Goal: Information Seeking & Learning: Learn about a topic

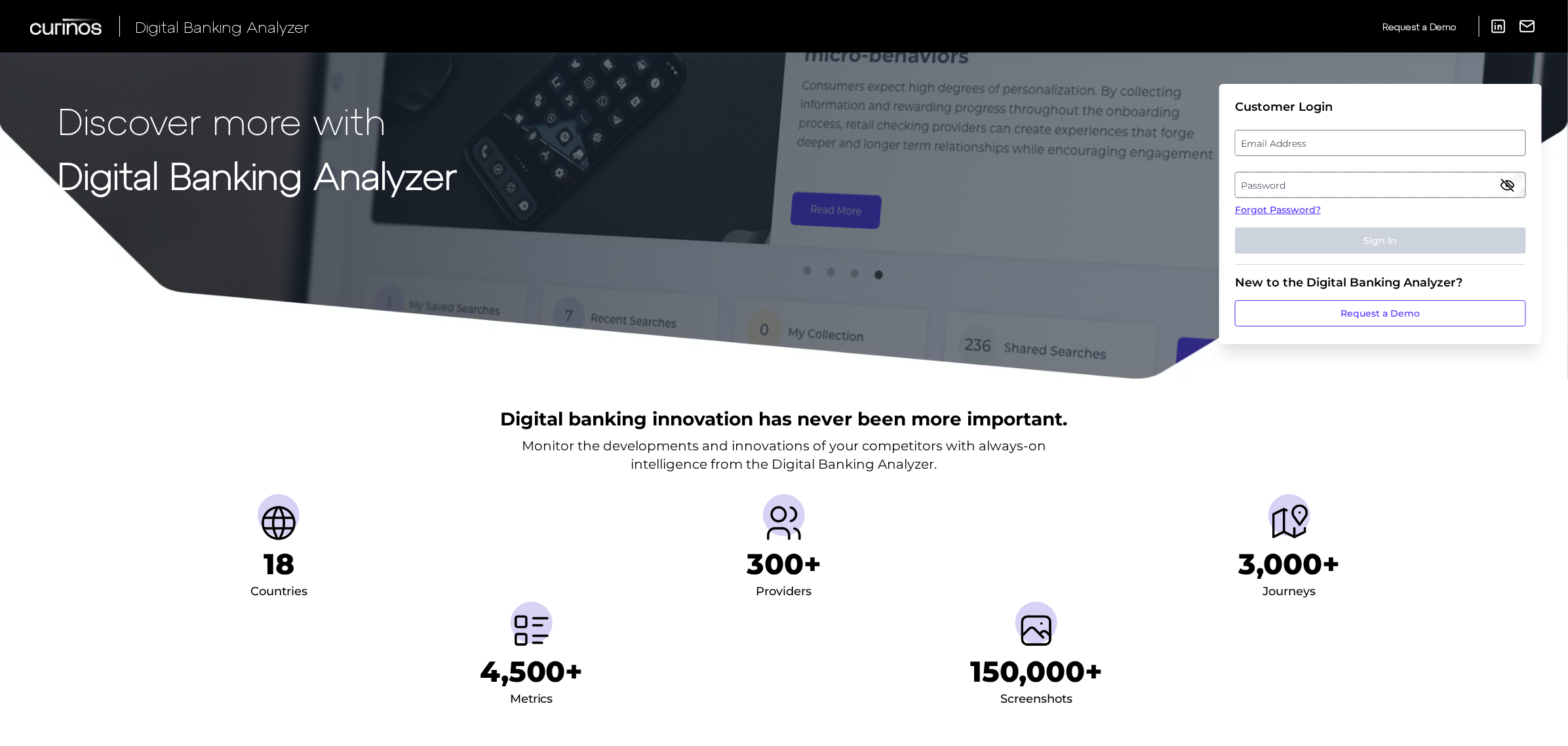
click at [1316, 184] on label "Password" at bounding box center [1380, 184] width 289 height 23
click at [1281, 139] on label "Email Address" at bounding box center [1380, 143] width 289 height 23
click at [1281, 139] on input "email" at bounding box center [1381, 143] width 291 height 26
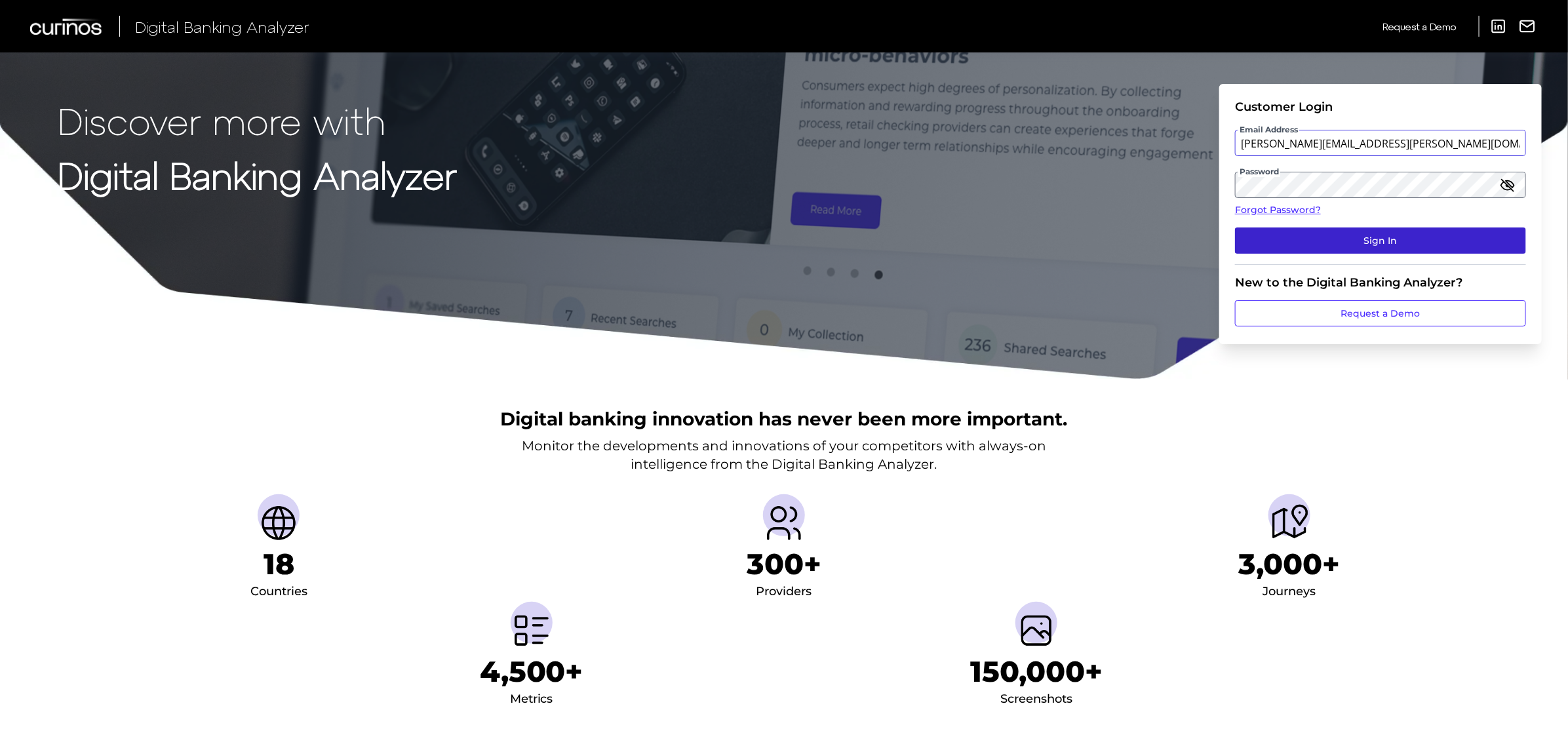
type input "[PERSON_NAME][EMAIL_ADDRESS][PERSON_NAME][DOMAIN_NAME]"
click at [1368, 243] on button "Sign In" at bounding box center [1381, 241] width 291 height 26
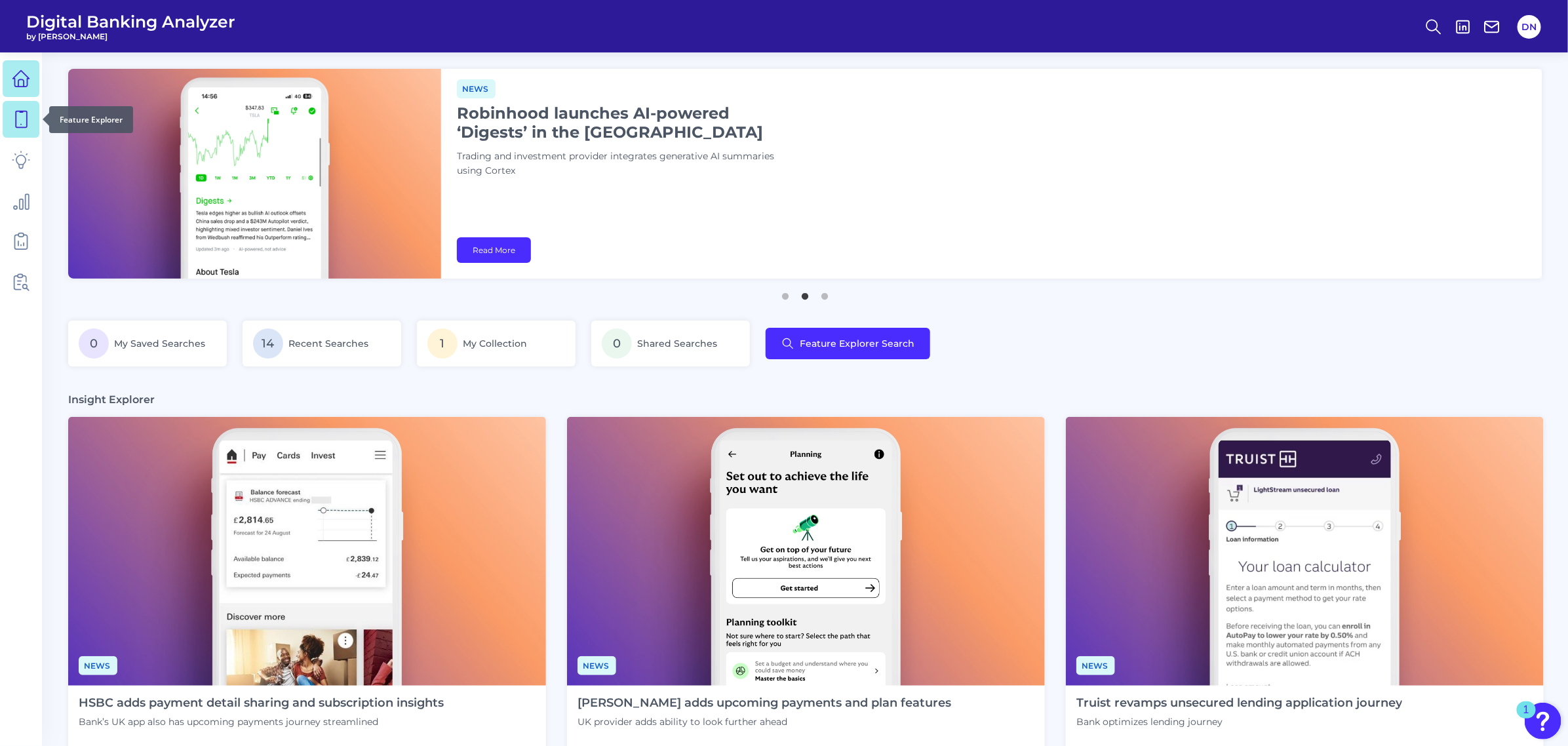
click at [28, 125] on icon at bounding box center [21, 119] width 19 height 19
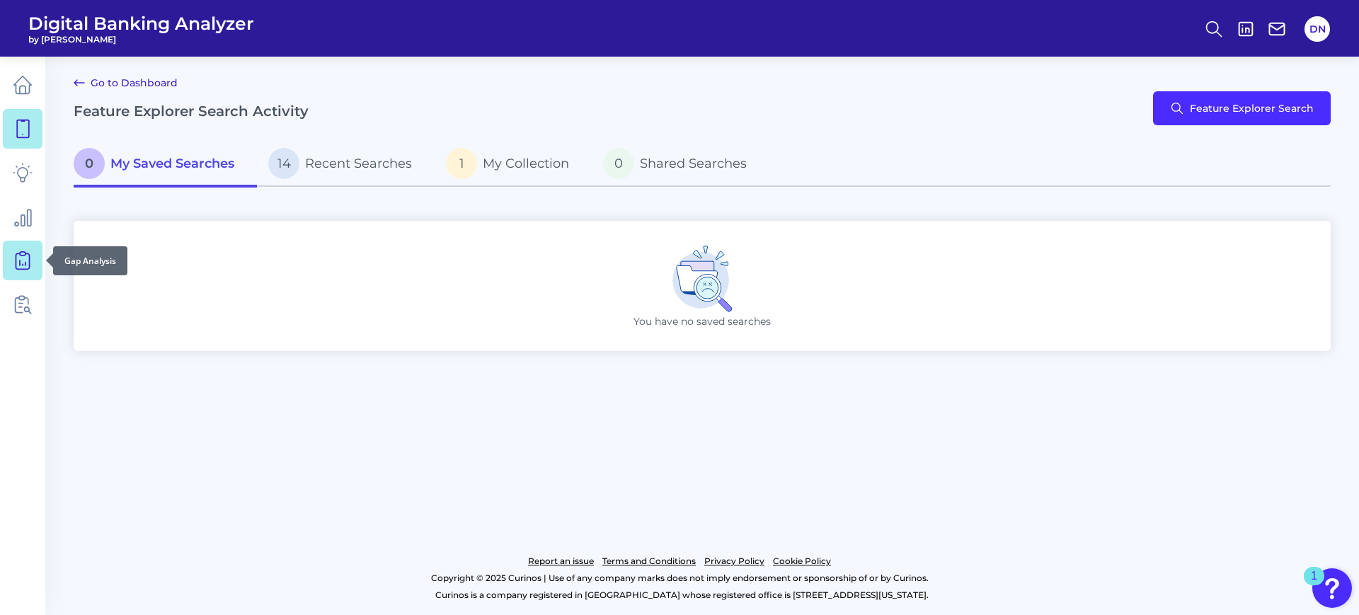
click at [25, 261] on icon at bounding box center [23, 261] width 20 height 20
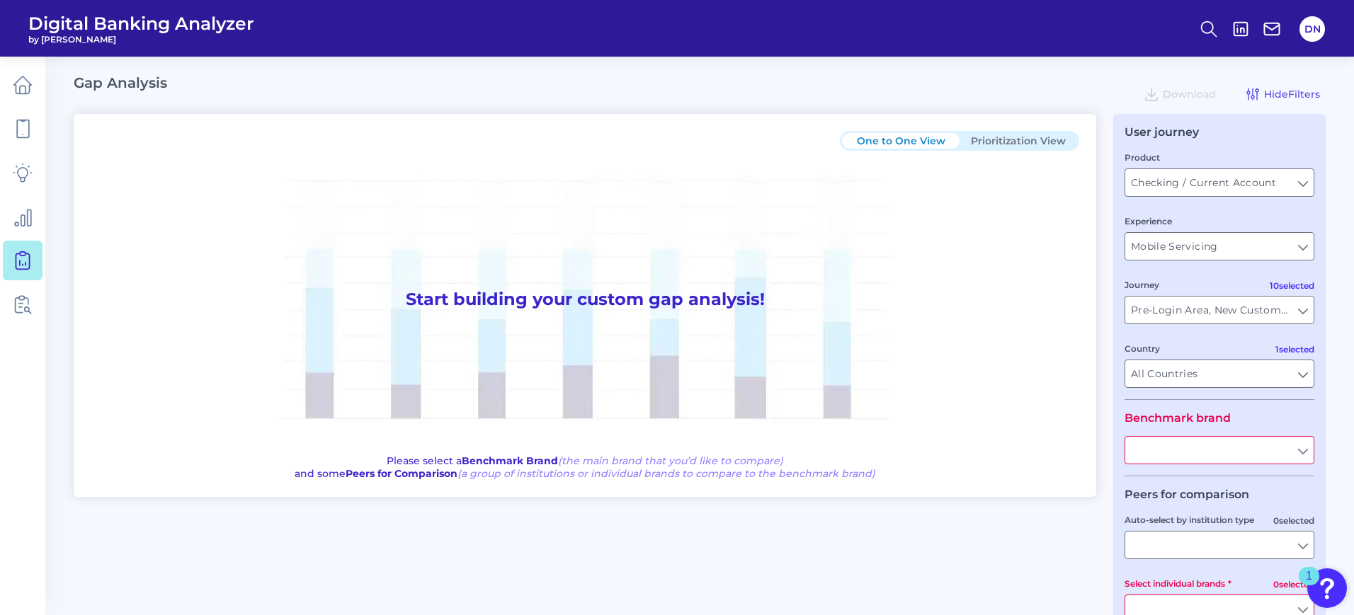
type input "All Journeys"
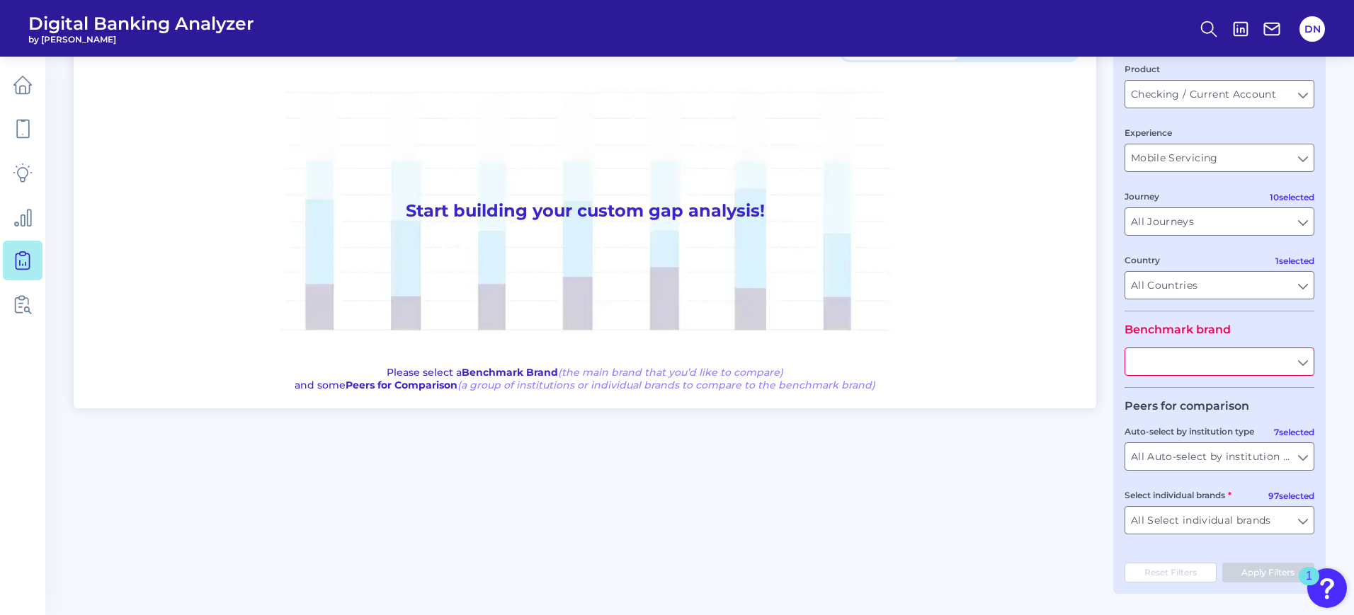
click at [1300, 363] on input "text" at bounding box center [1219, 361] width 188 height 27
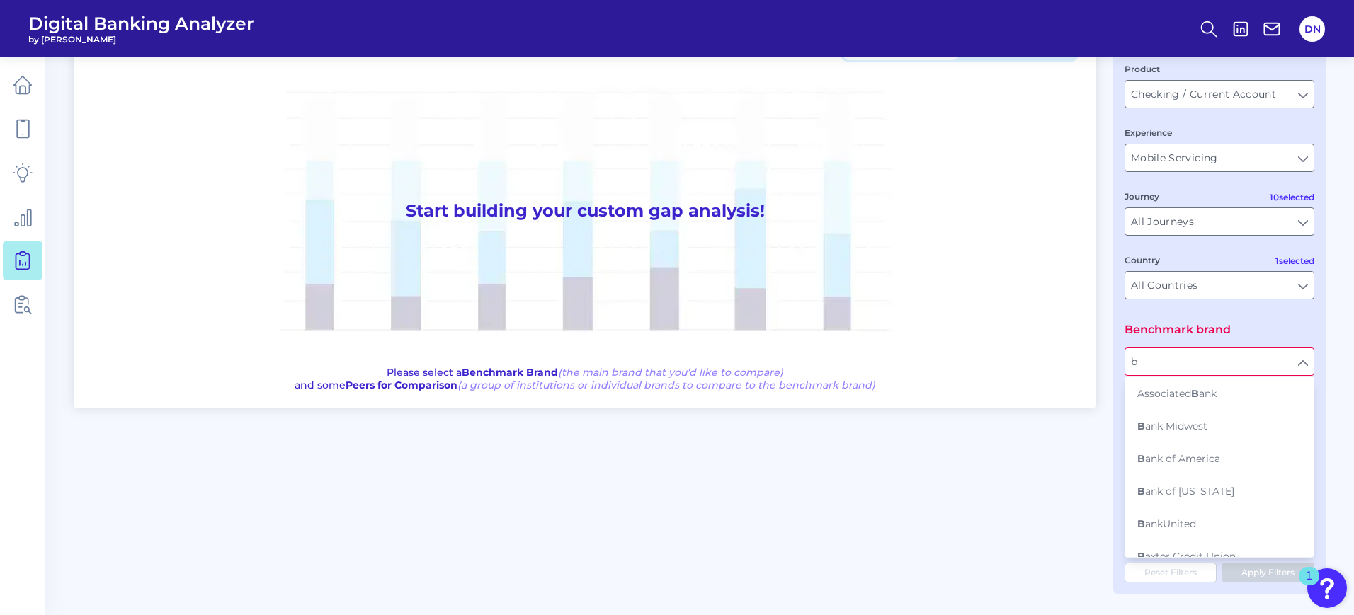
type input "b"
click at [1073, 294] on h1 "Start building your custom gap analysis!" at bounding box center [585, 211] width 988 height 298
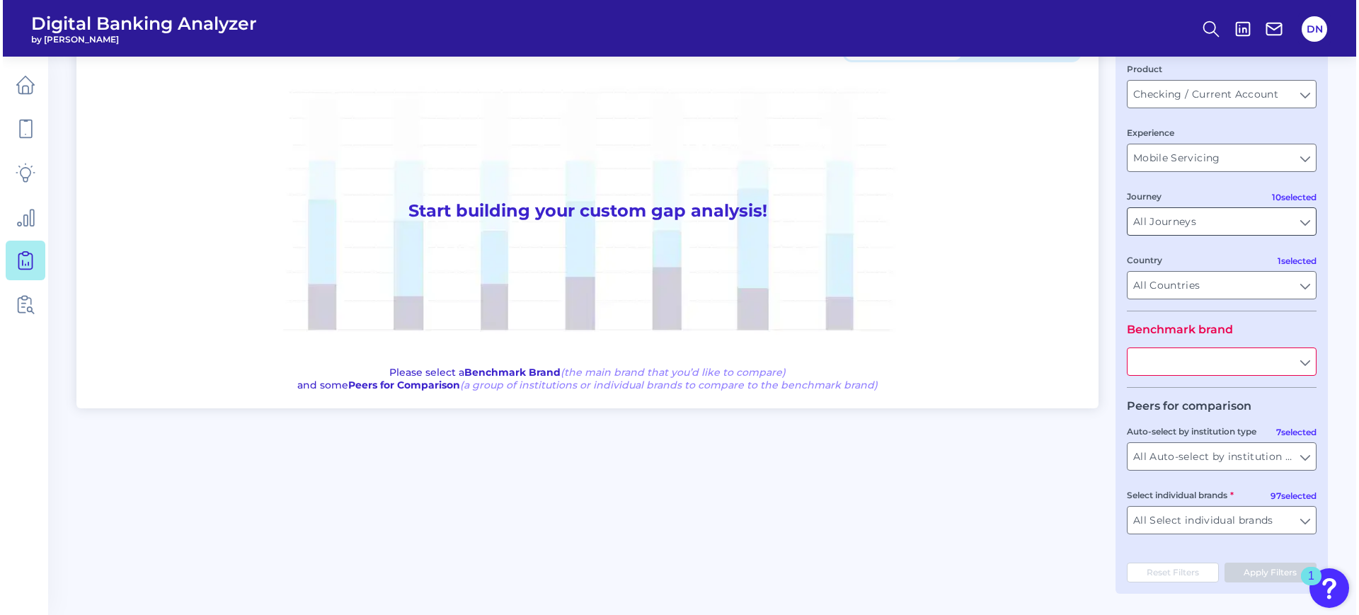
scroll to position [0, 0]
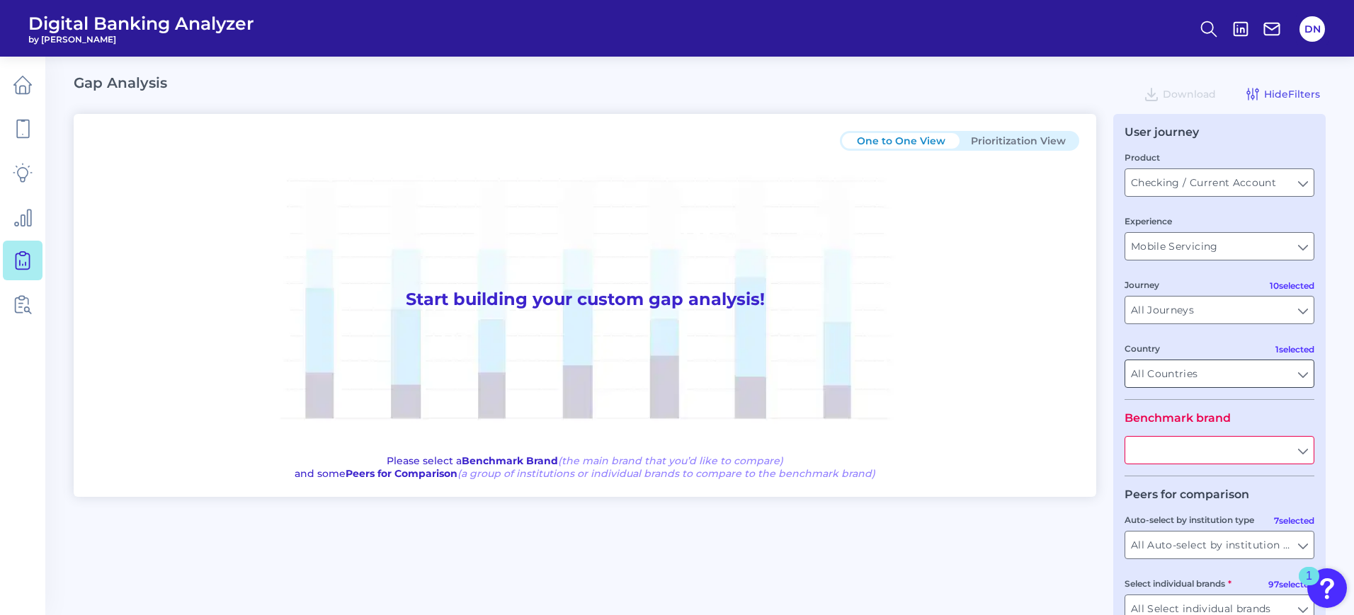
click at [1302, 375] on input "All Countries" at bounding box center [1219, 373] width 188 height 27
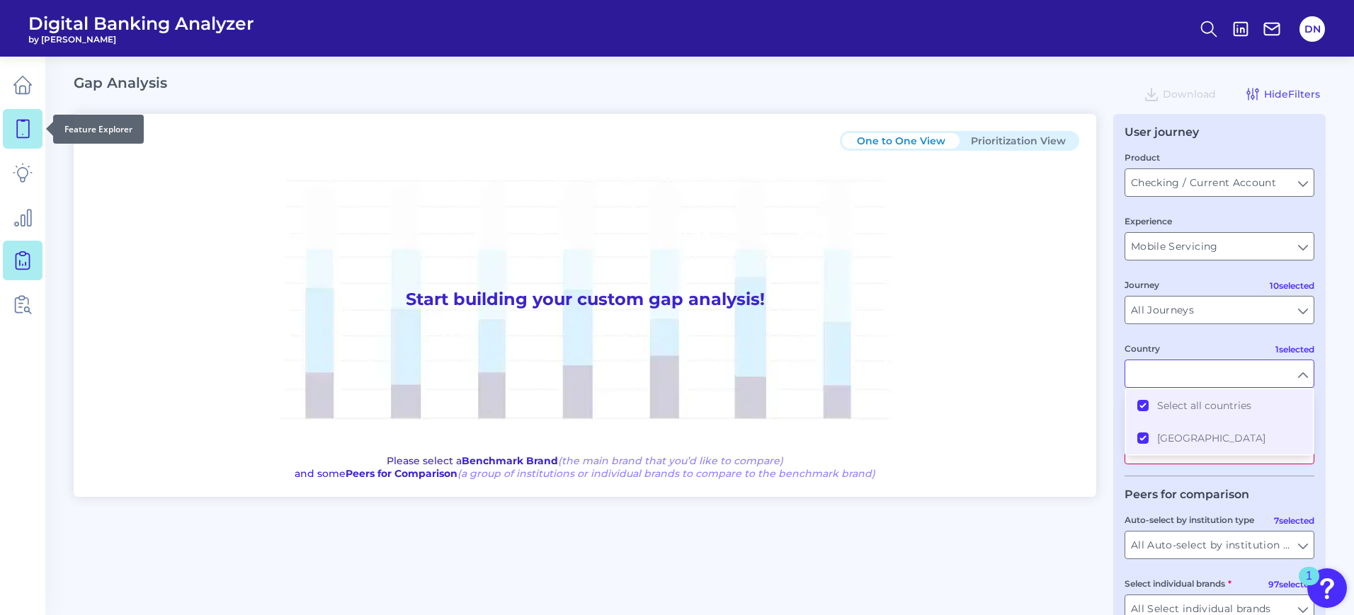
click at [28, 135] on icon at bounding box center [23, 129] width 20 height 20
